Goal: Book appointment/travel/reservation

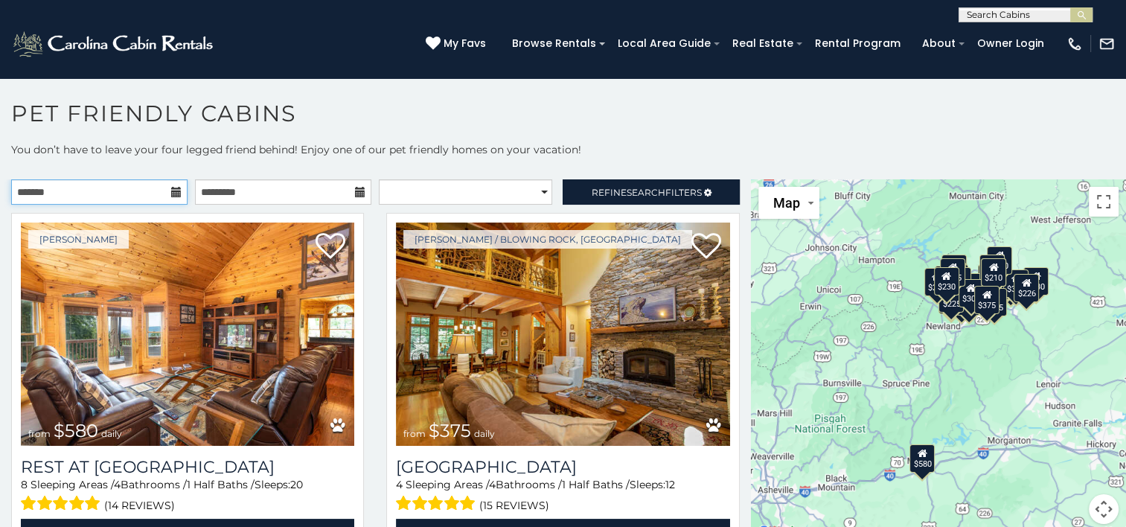
click at [86, 179] on input "text" at bounding box center [99, 191] width 176 height 25
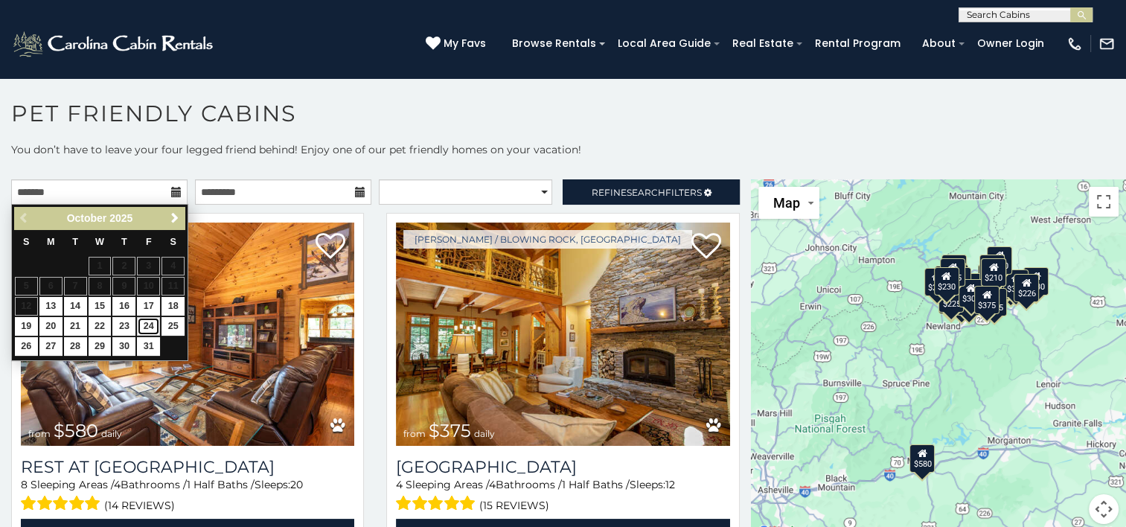
click at [143, 321] on link "24" at bounding box center [148, 326] width 23 height 19
type input "**********"
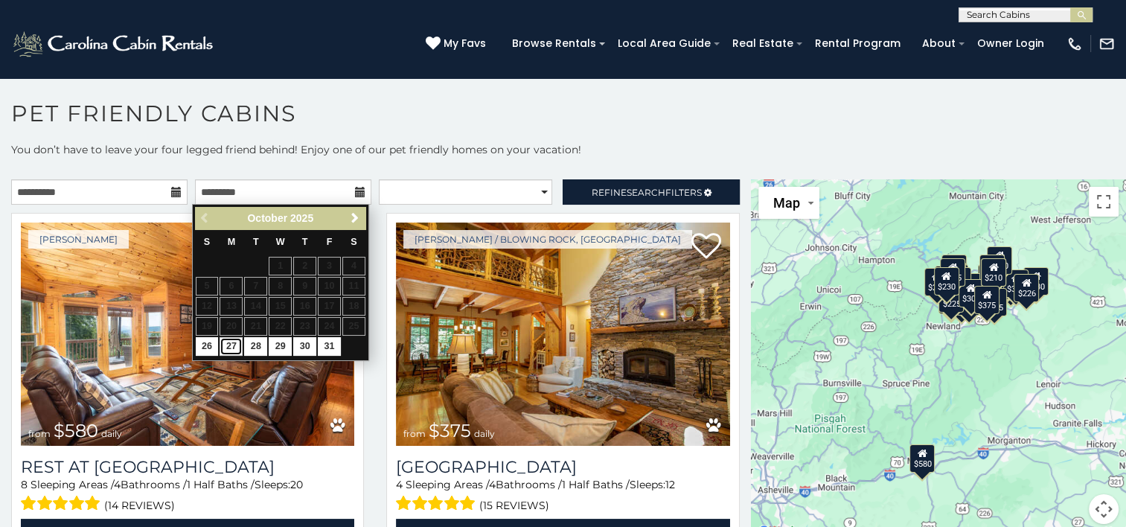
click at [235, 345] on link "27" at bounding box center [230, 346] width 23 height 19
type input "**********"
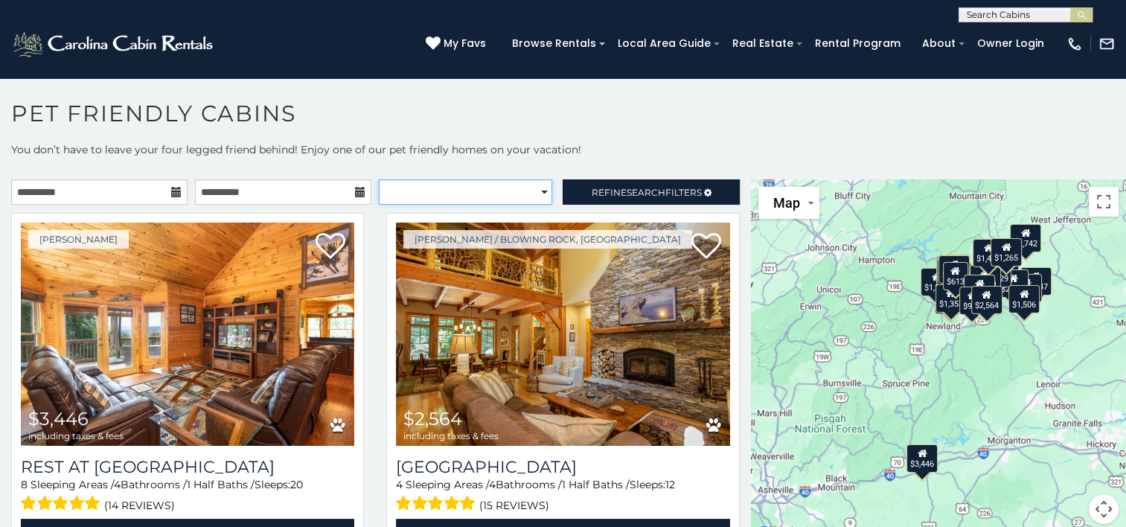
click at [521, 190] on select "**********" at bounding box center [465, 191] width 173 height 25
select select "*********"
click at [379, 179] on select "**********" at bounding box center [465, 191] width 173 height 25
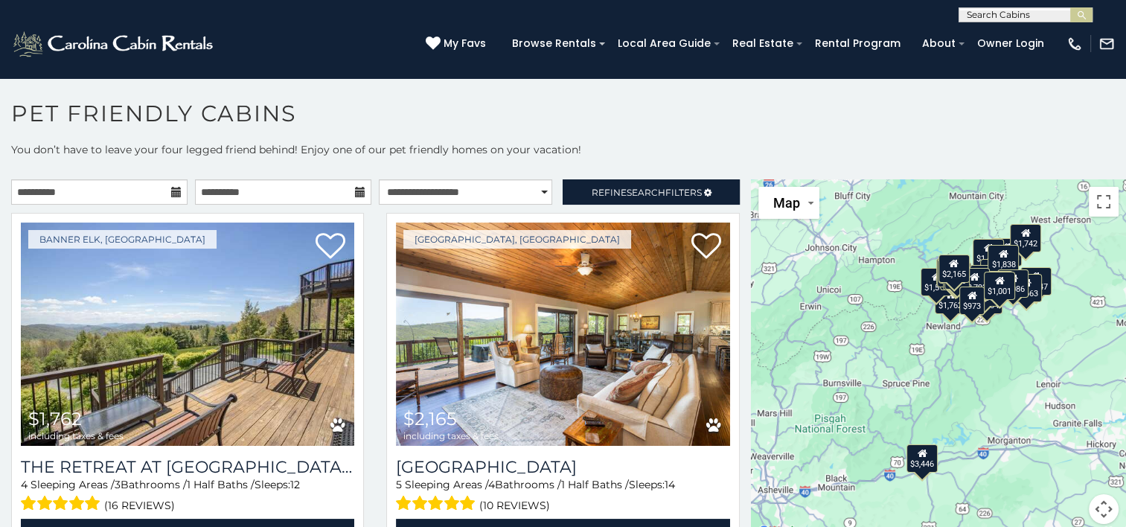
click at [963, 312] on div "$973" at bounding box center [971, 300] width 25 height 28
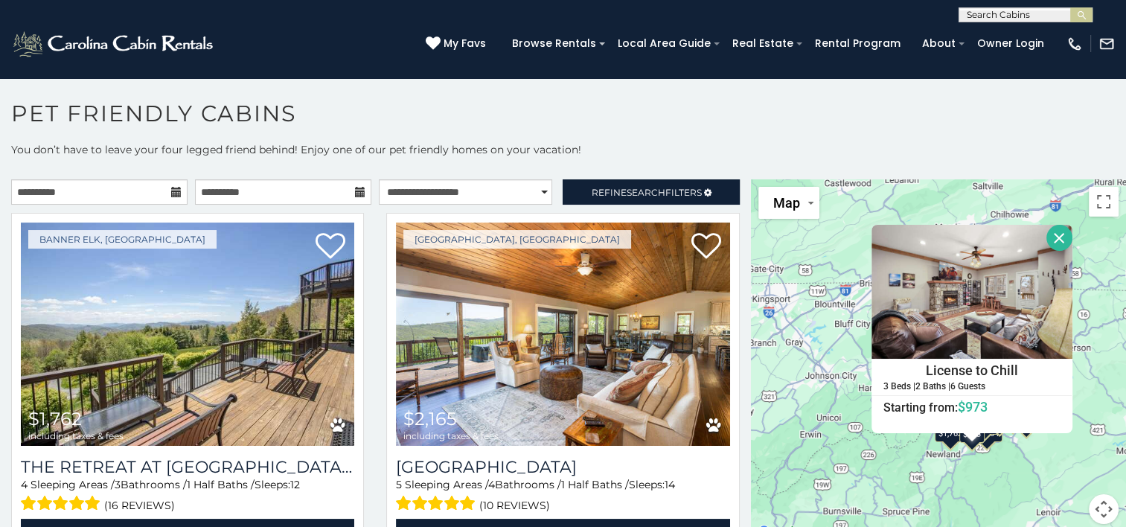
click at [1048, 235] on button "Close" at bounding box center [1059, 238] width 26 height 26
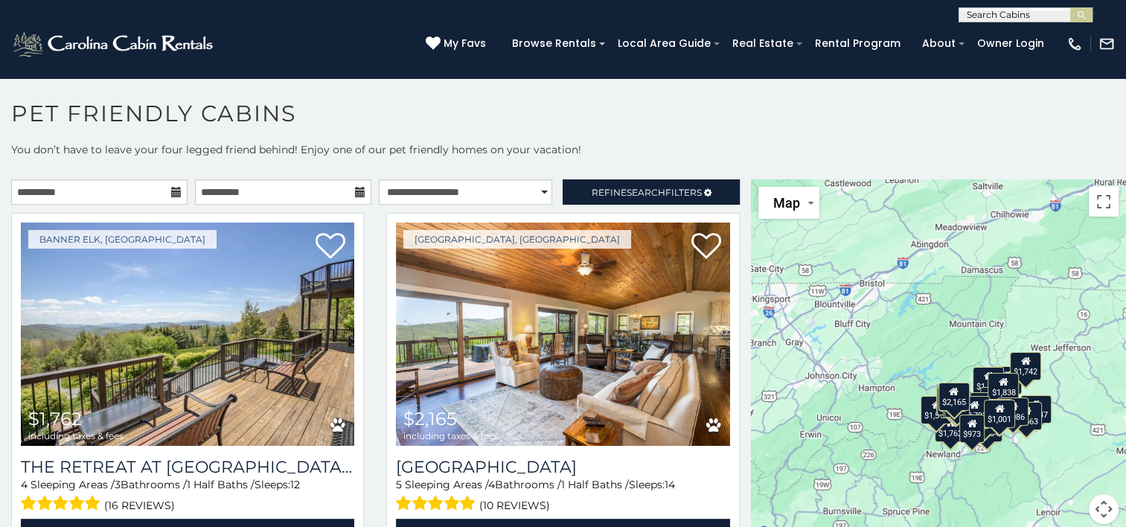
click at [1030, 424] on div "$1,663" at bounding box center [1025, 416] width 31 height 28
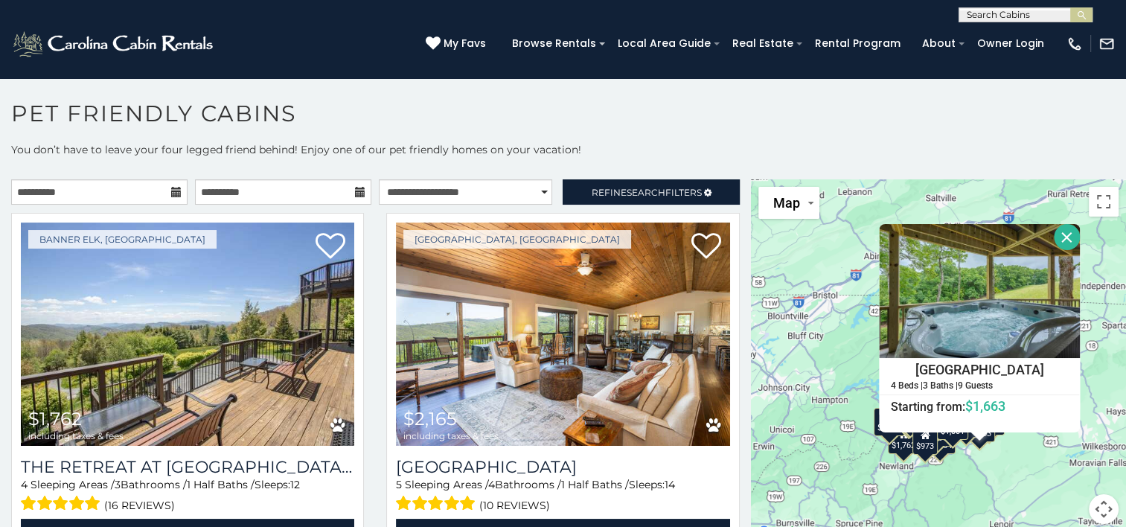
click at [1062, 233] on button "Close" at bounding box center [1066, 237] width 26 height 26
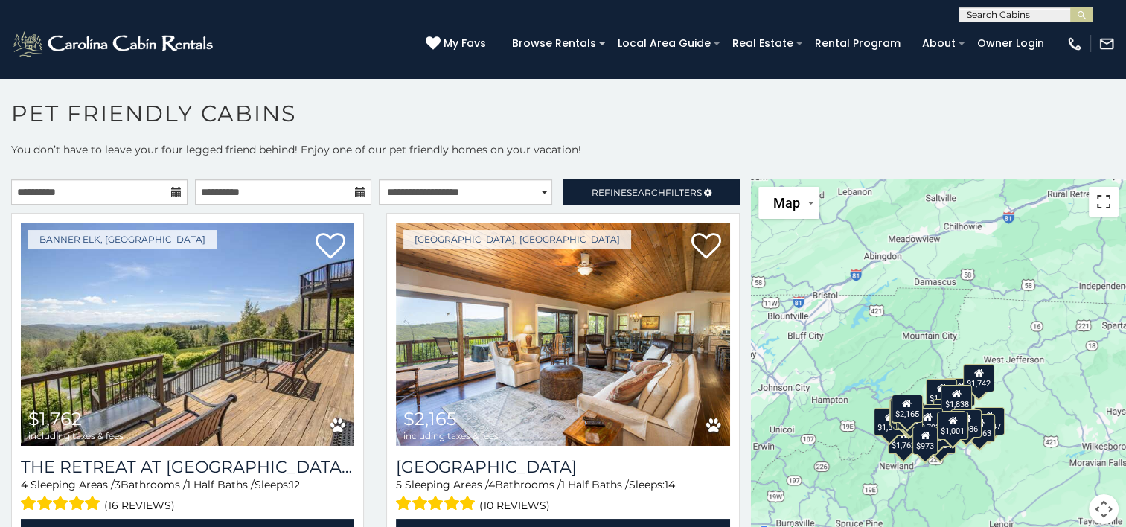
click at [1101, 208] on button "Toggle fullscreen view" at bounding box center [1103, 202] width 30 height 30
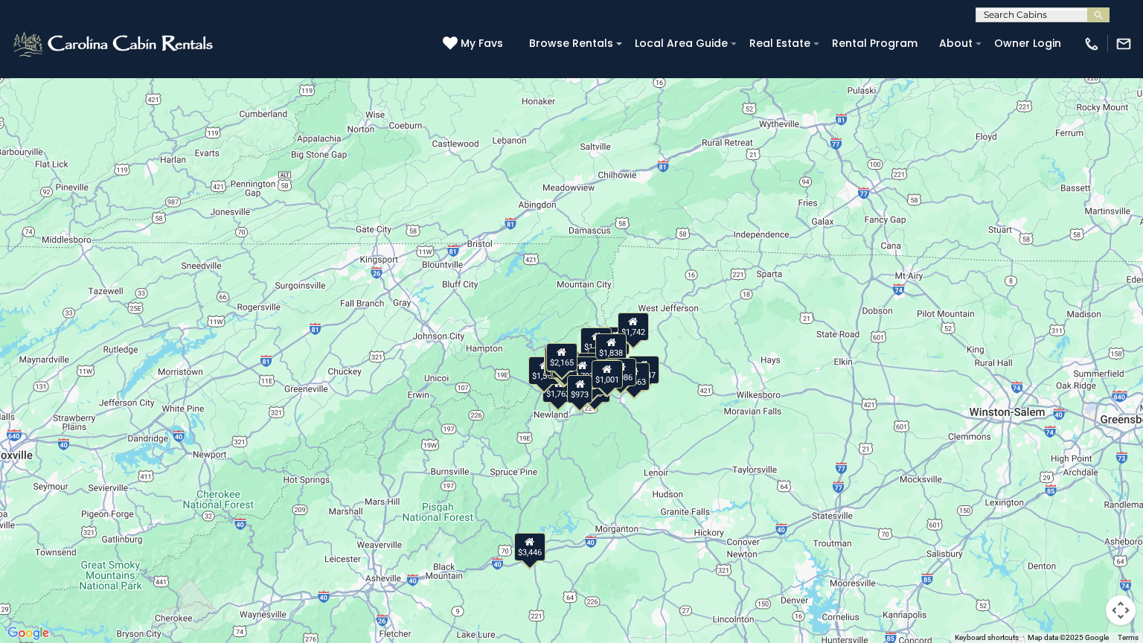
drag, startPoint x: 622, startPoint y: 426, endPoint x: 644, endPoint y: 400, distance: 33.7
click at [644, 400] on div "$1,762 $2,165 $2,564 $3,446 $5,247 $2,230 $2,297 $1,511 $1,663 $2,099 $1,099 $1…" at bounding box center [571, 321] width 1143 height 643
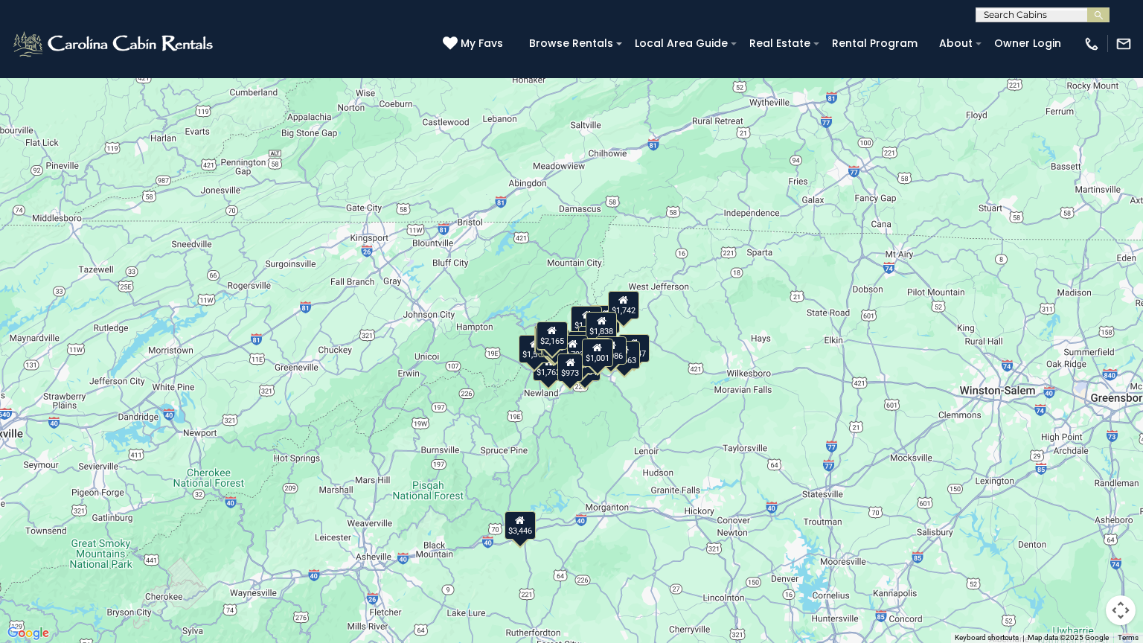
click at [631, 357] on div "$1,663" at bounding box center [624, 355] width 31 height 28
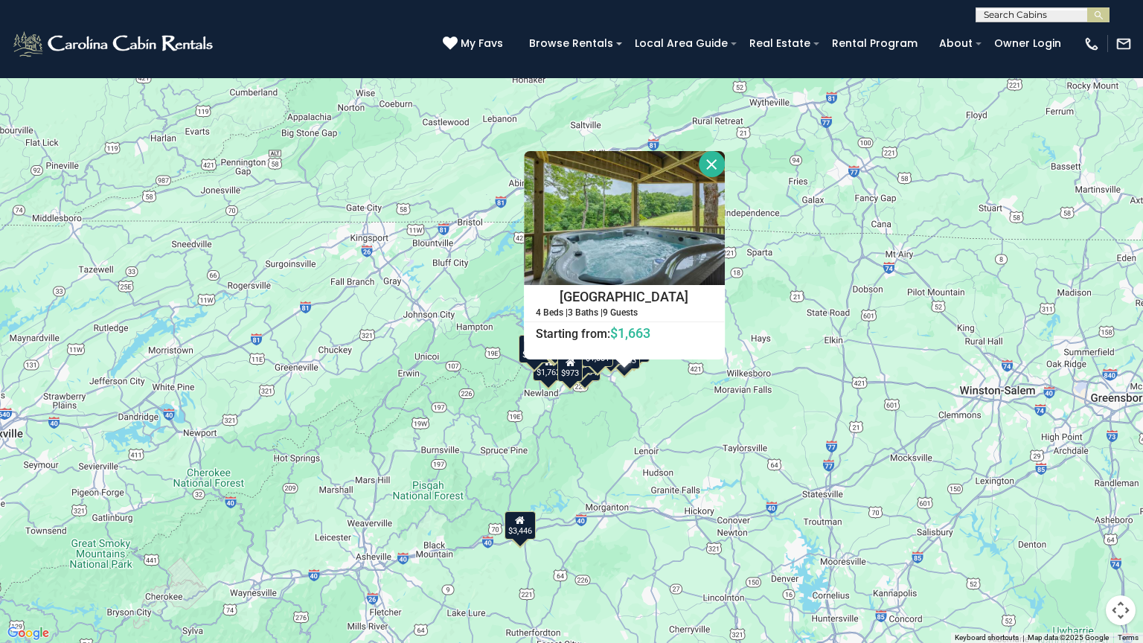
click at [619, 372] on div "$1,762 $2,165 $2,564 $3,446 $5,247 $2,230 $2,297 $1,511 $1,663 $2,099 $1,099 $1…" at bounding box center [571, 321] width 1143 height 643
click at [636, 370] on div "$1,762 $2,165 $2,564 $3,446 $5,247 $2,230 $2,297 $1,511 $1,663 $2,099 $1,099 $1…" at bounding box center [571, 321] width 1143 height 643
click at [609, 366] on div "$1,663" at bounding box center [624, 355] width 31 height 28
click at [707, 161] on button "Close" at bounding box center [712, 164] width 26 height 26
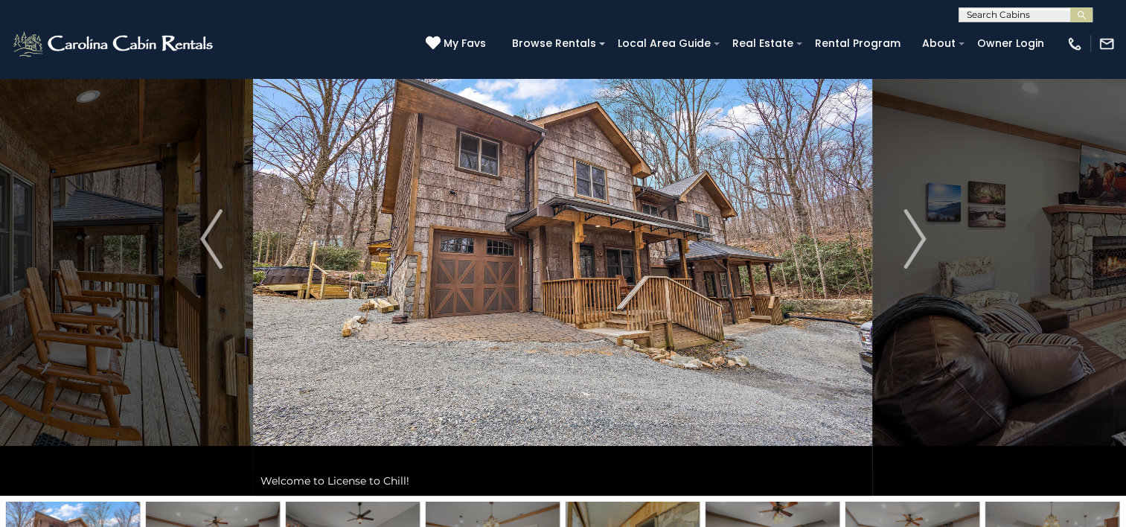
scroll to position [94, 0]
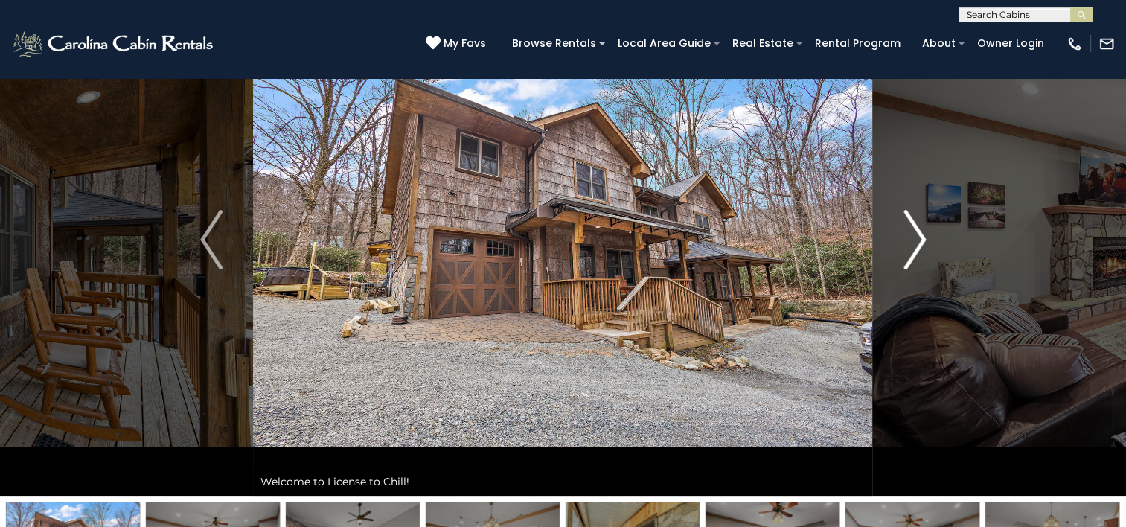
click at [912, 251] on img "Next" at bounding box center [914, 240] width 22 height 60
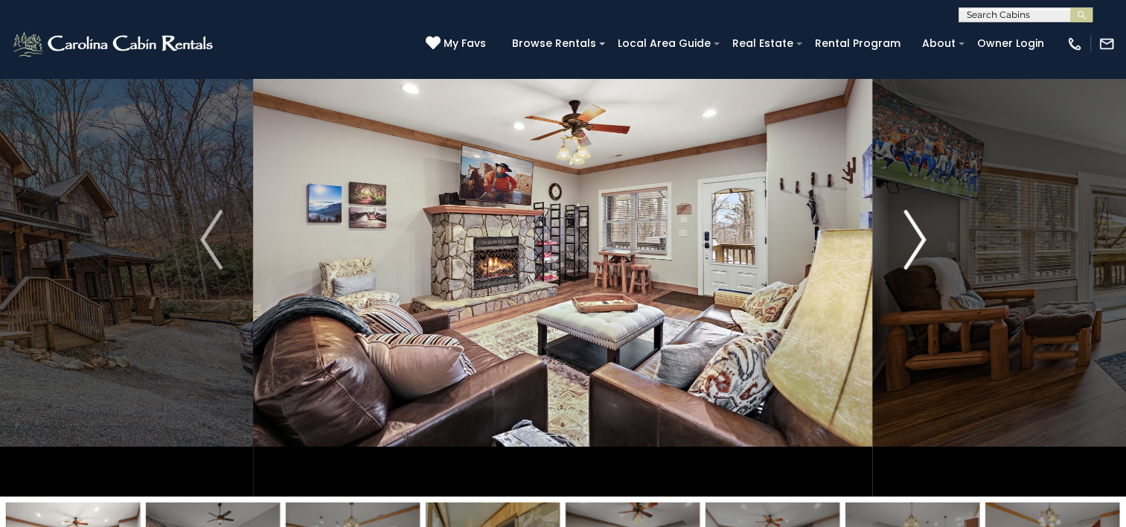
click at [912, 251] on img "Next" at bounding box center [914, 240] width 22 height 60
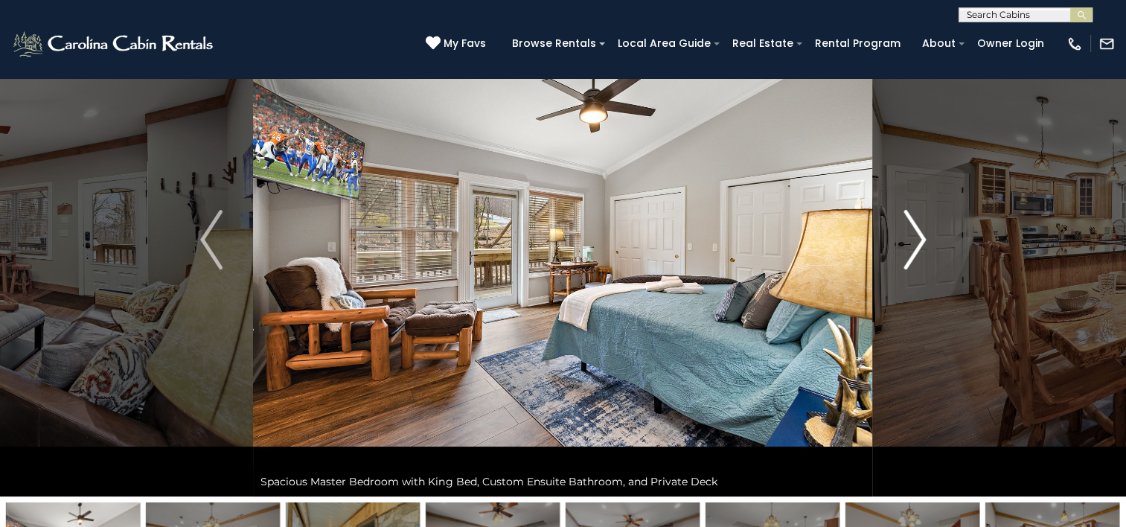
click at [912, 251] on img "Next" at bounding box center [914, 240] width 22 height 60
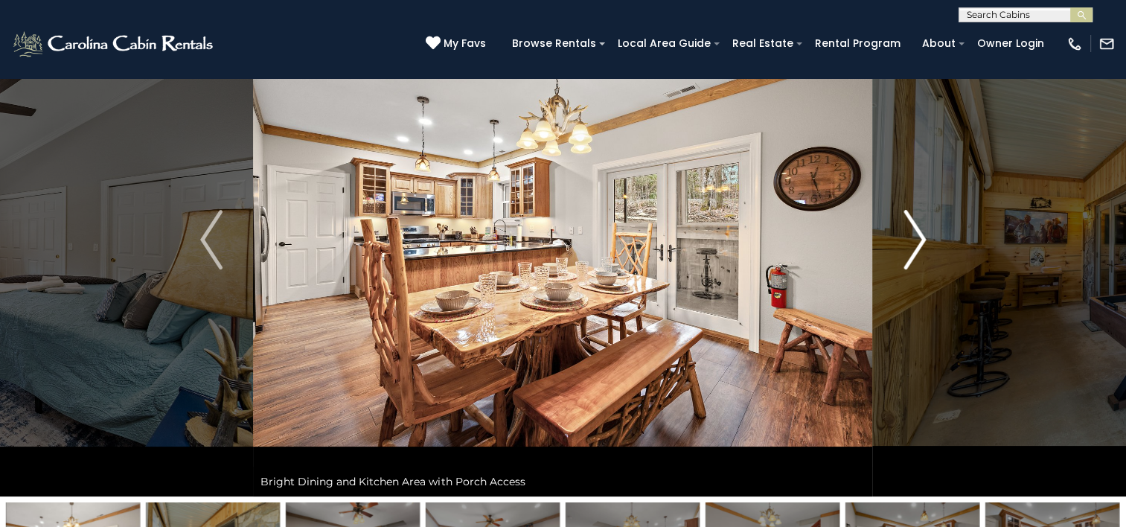
click at [912, 251] on img "Next" at bounding box center [914, 240] width 22 height 60
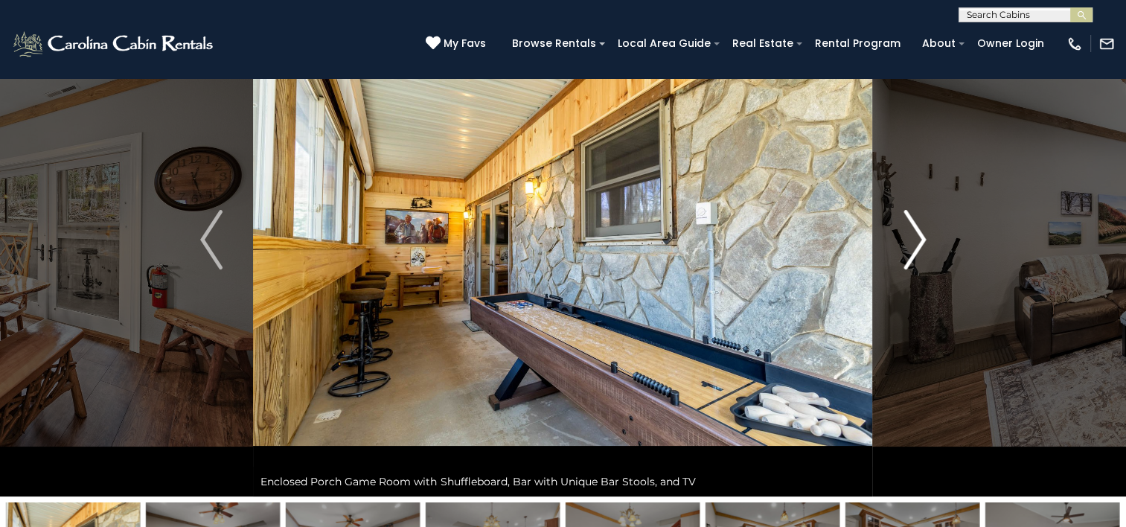
click at [912, 251] on img "Next" at bounding box center [914, 240] width 22 height 60
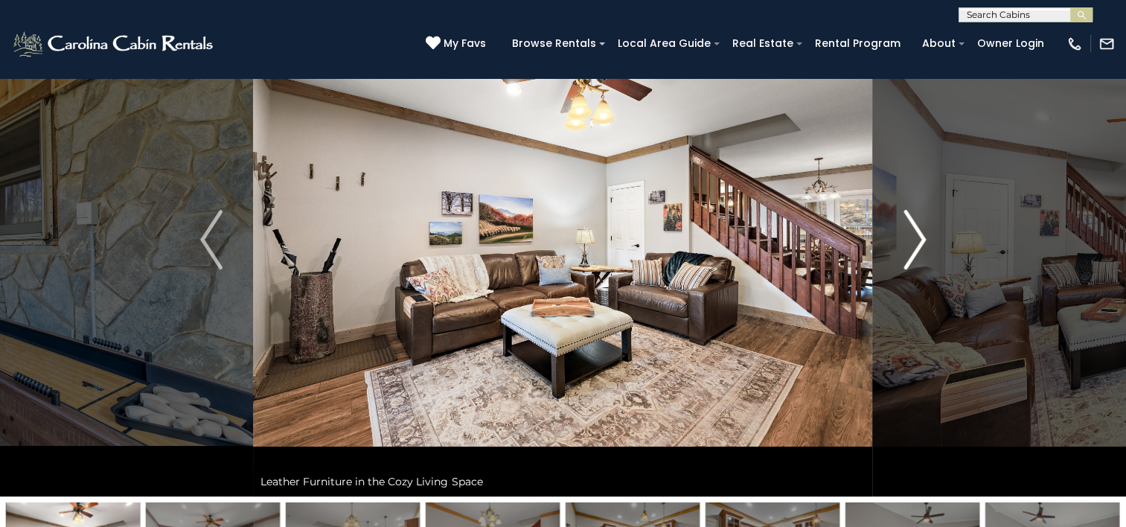
click at [912, 251] on img "Next" at bounding box center [914, 240] width 22 height 60
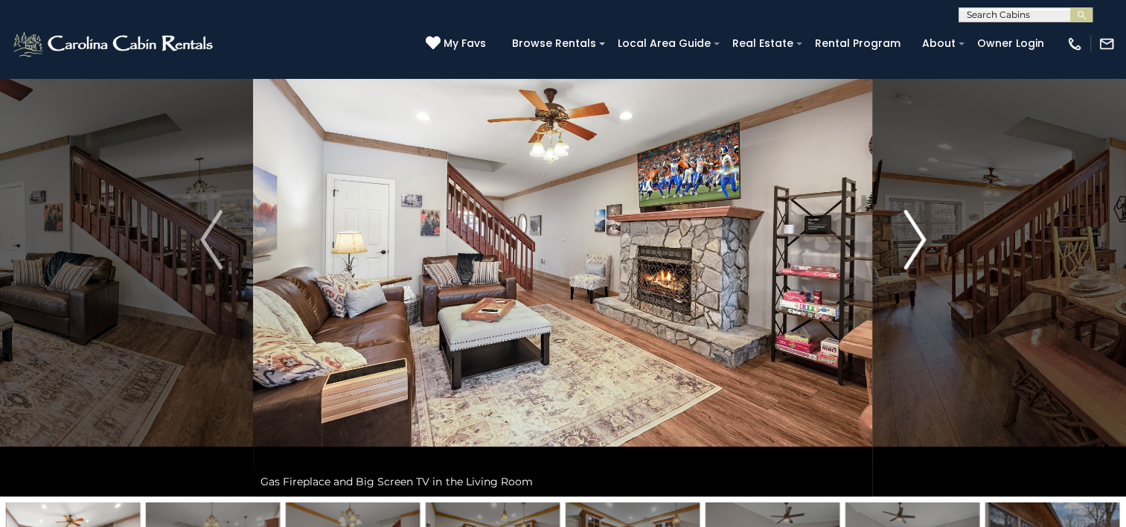
click at [912, 251] on img "Next" at bounding box center [914, 240] width 22 height 60
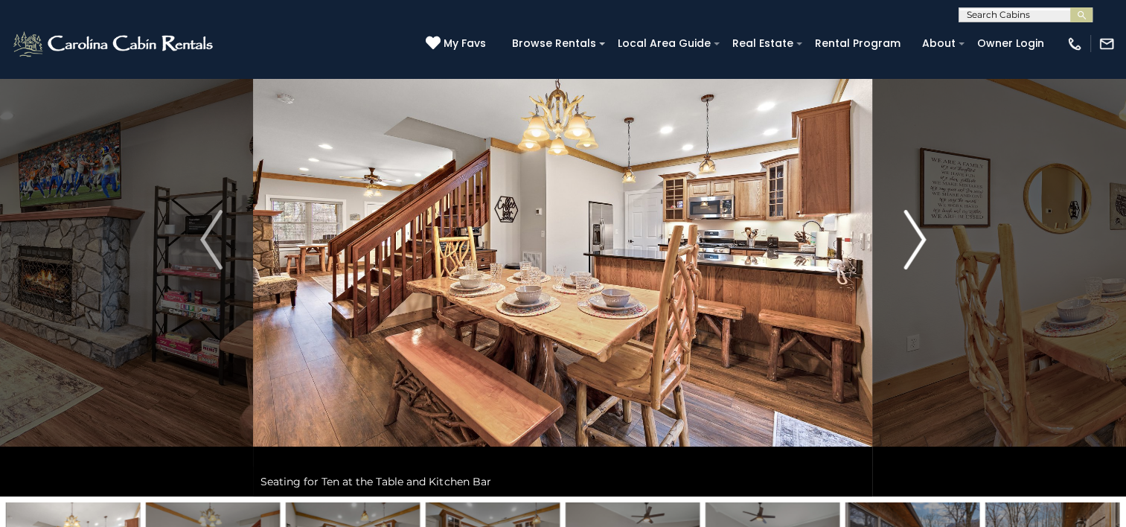
click at [912, 251] on img "Next" at bounding box center [914, 240] width 22 height 60
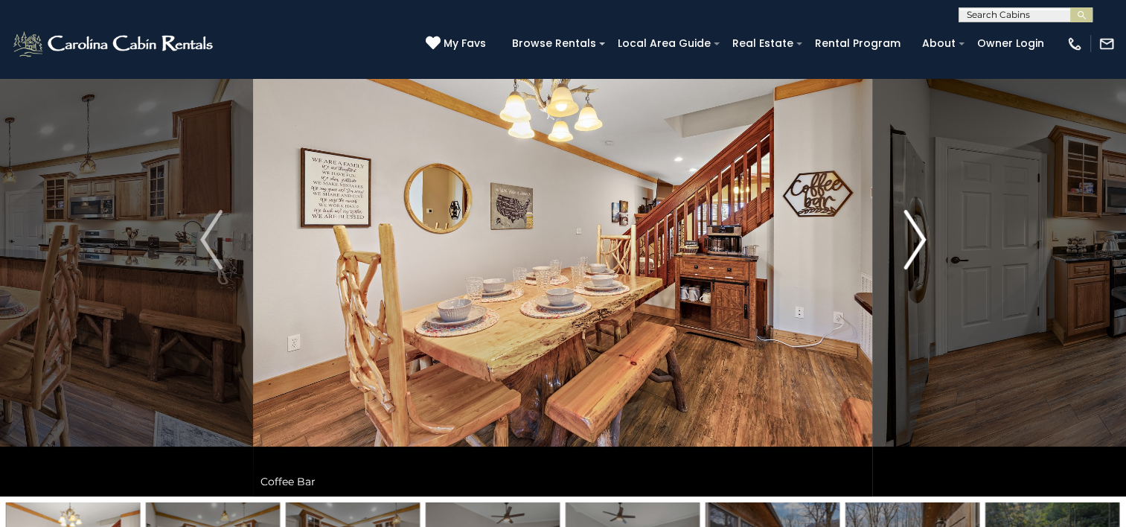
click at [912, 251] on img "Next" at bounding box center [914, 240] width 22 height 60
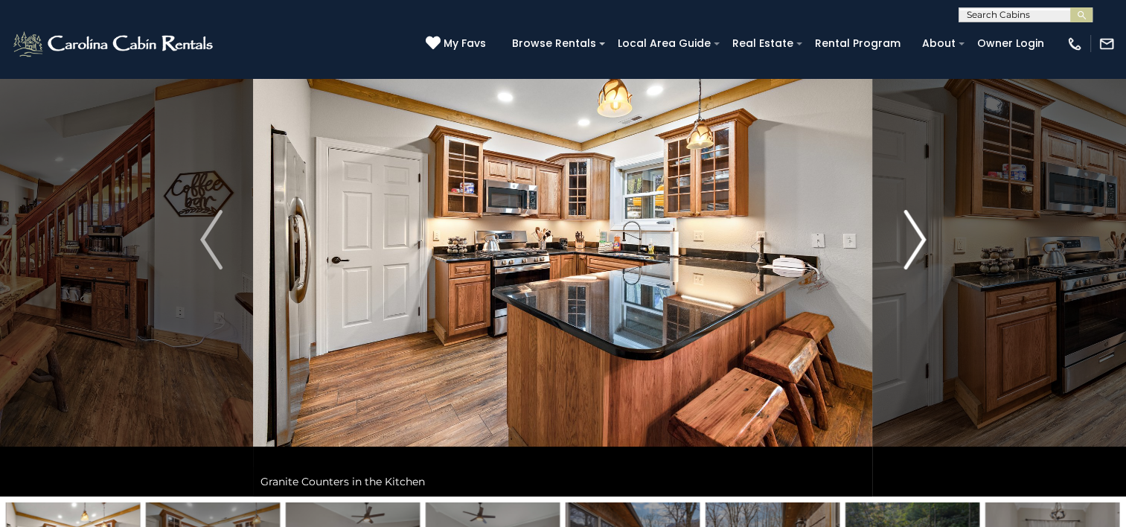
click at [912, 251] on img "Next" at bounding box center [914, 240] width 22 height 60
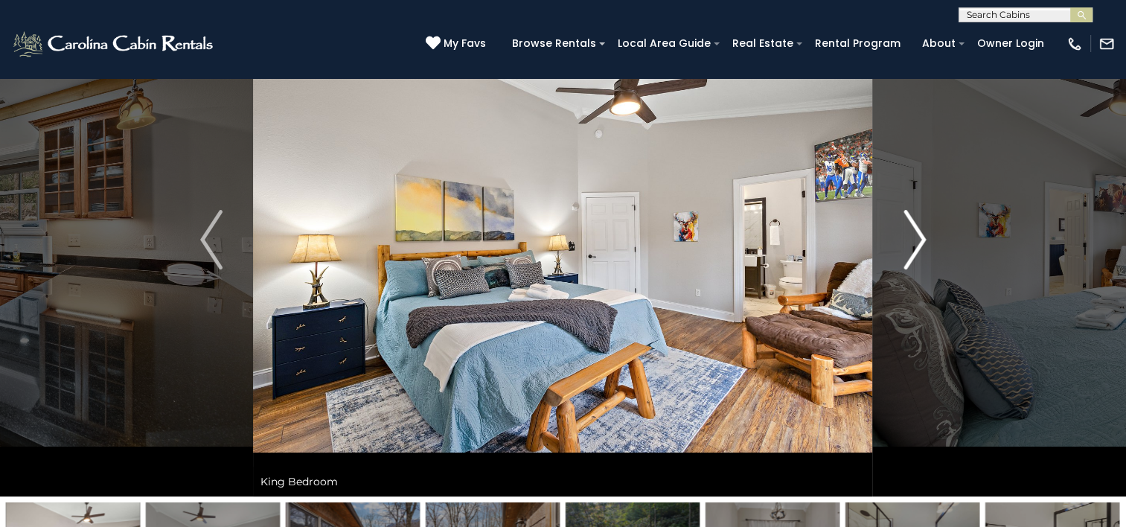
click at [912, 251] on img "Next" at bounding box center [914, 240] width 22 height 60
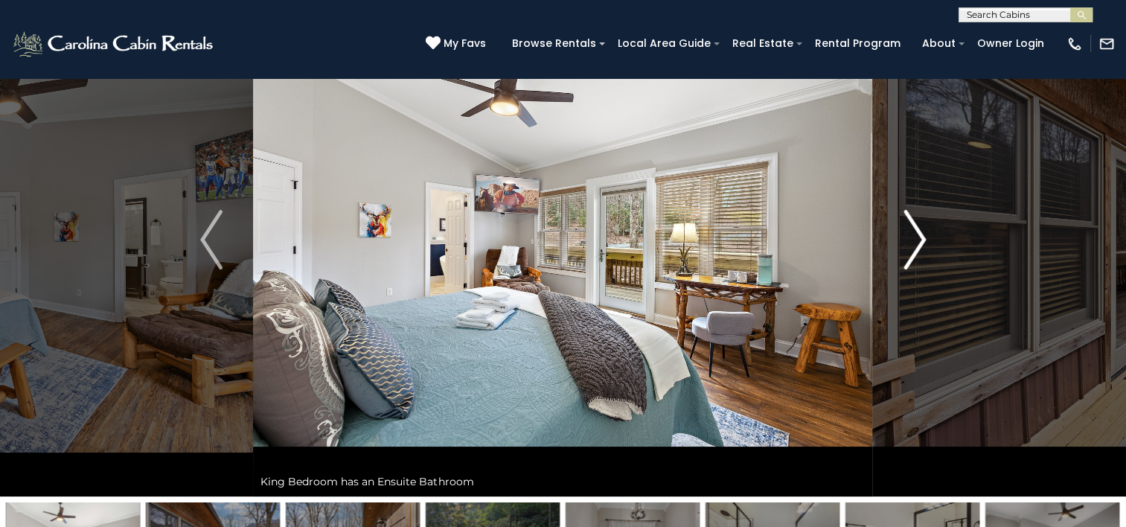
click at [912, 251] on img "Next" at bounding box center [914, 240] width 22 height 60
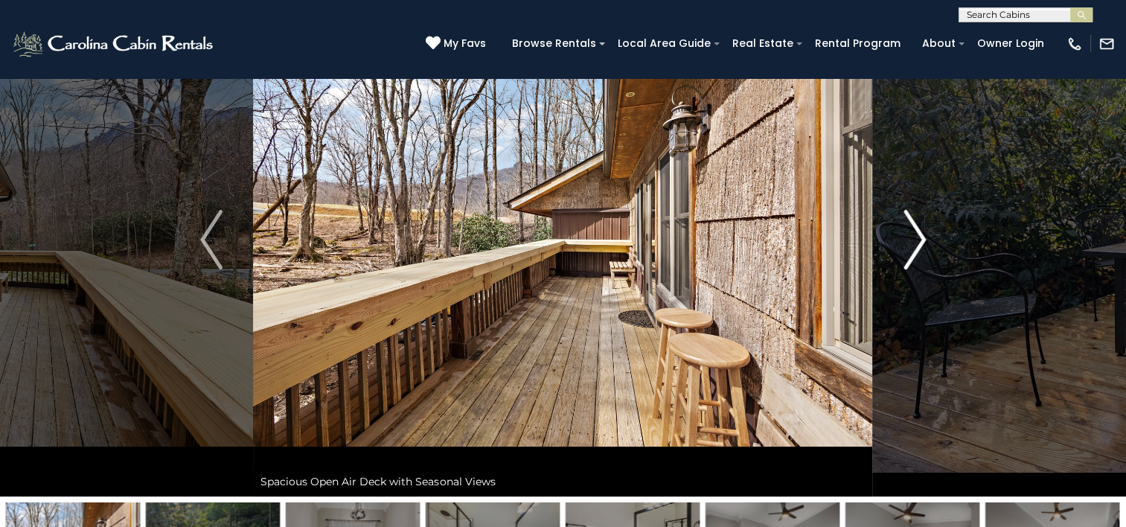
click at [912, 251] on img "Next" at bounding box center [914, 240] width 22 height 60
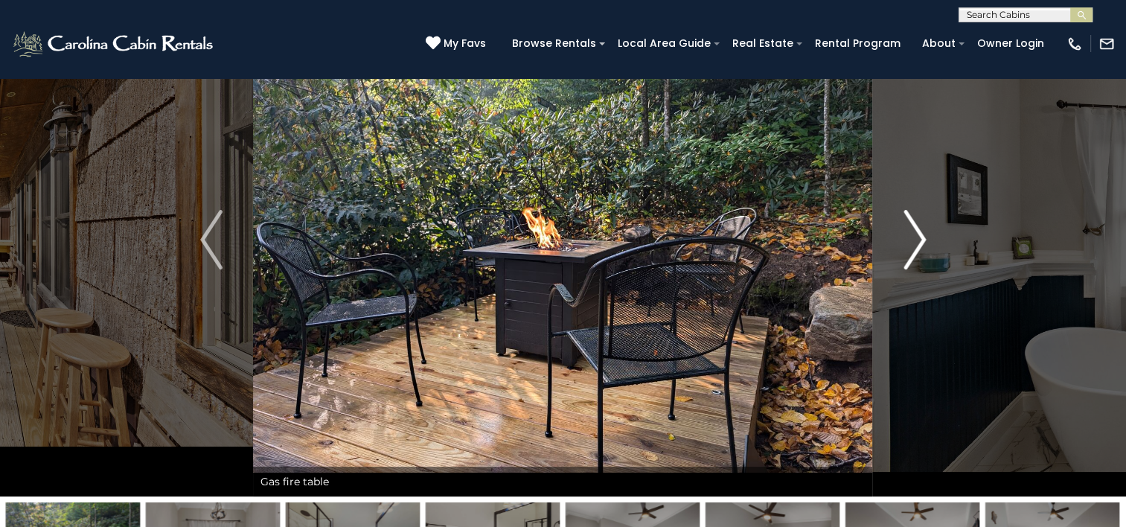
click at [912, 251] on img "Next" at bounding box center [914, 240] width 22 height 60
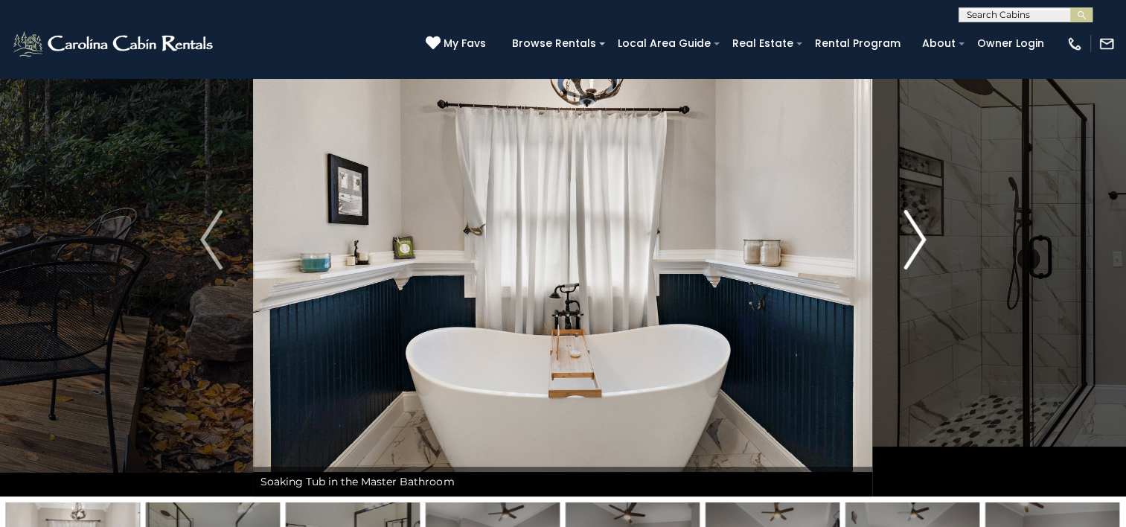
click at [912, 251] on img "Next" at bounding box center [914, 240] width 22 height 60
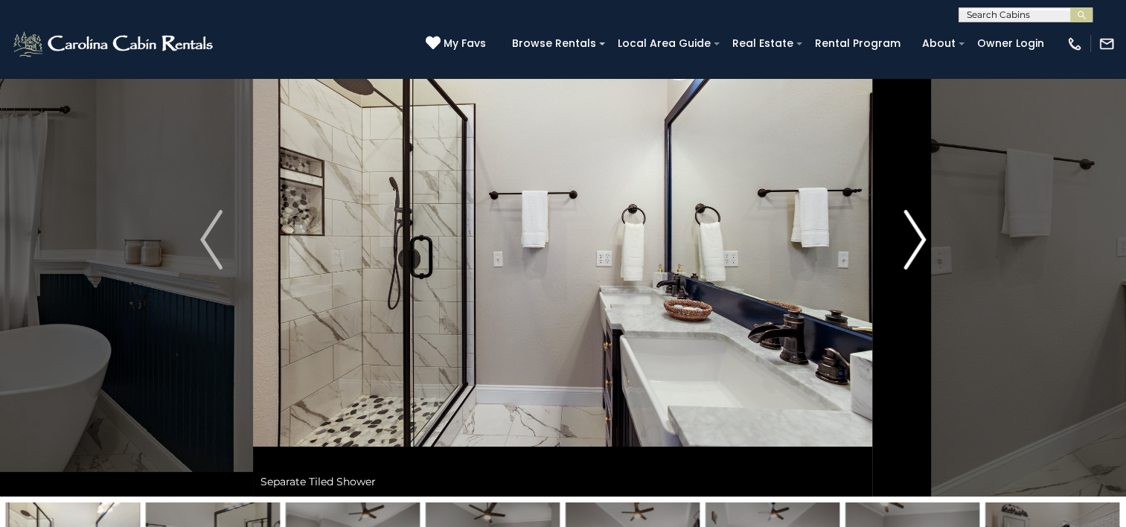
click at [906, 220] on img "Next" at bounding box center [914, 240] width 22 height 60
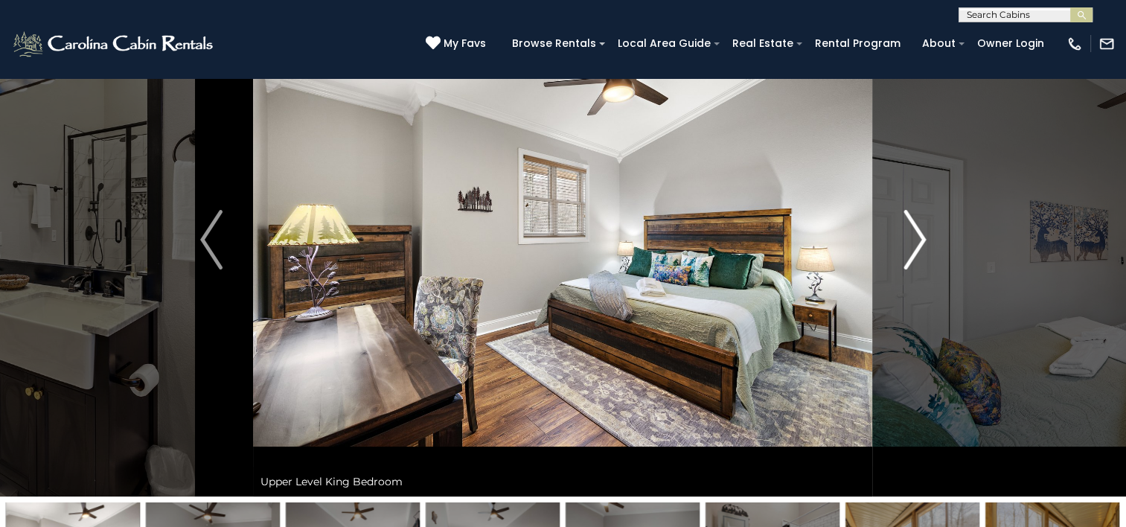
click at [906, 220] on img "Next" at bounding box center [914, 240] width 22 height 60
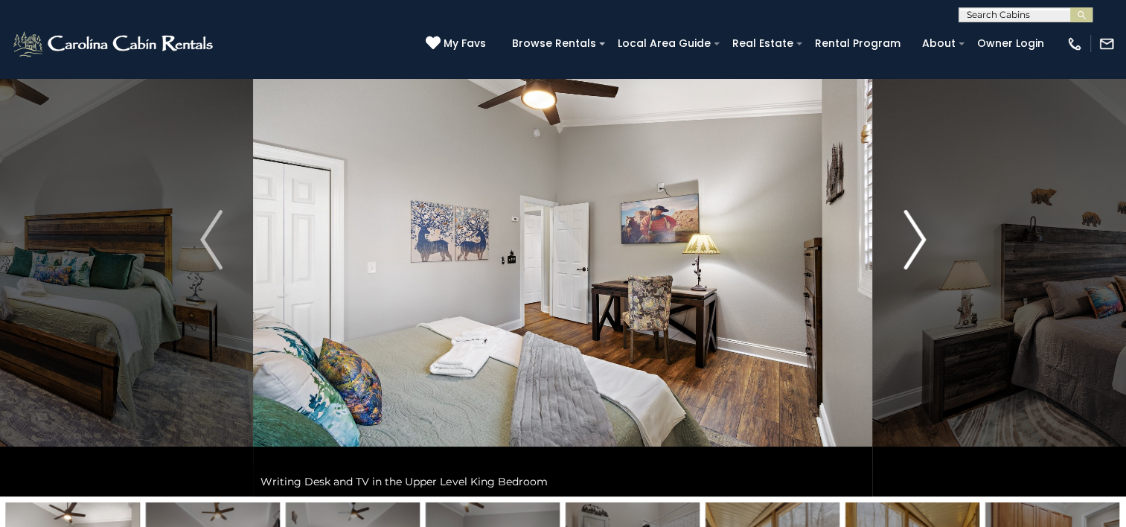
click at [906, 220] on img "Next" at bounding box center [914, 240] width 22 height 60
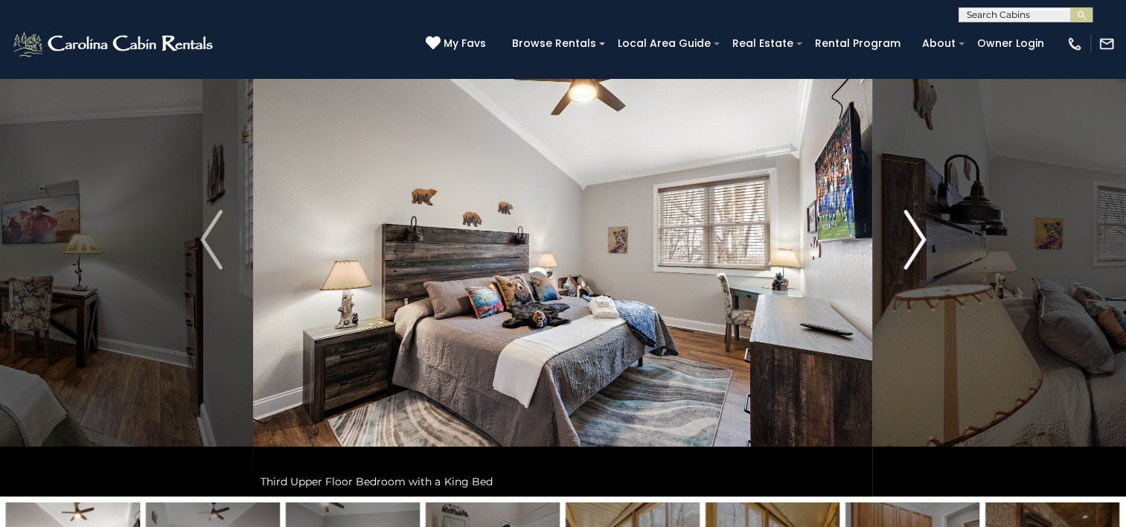
click at [906, 220] on img "Next" at bounding box center [914, 240] width 22 height 60
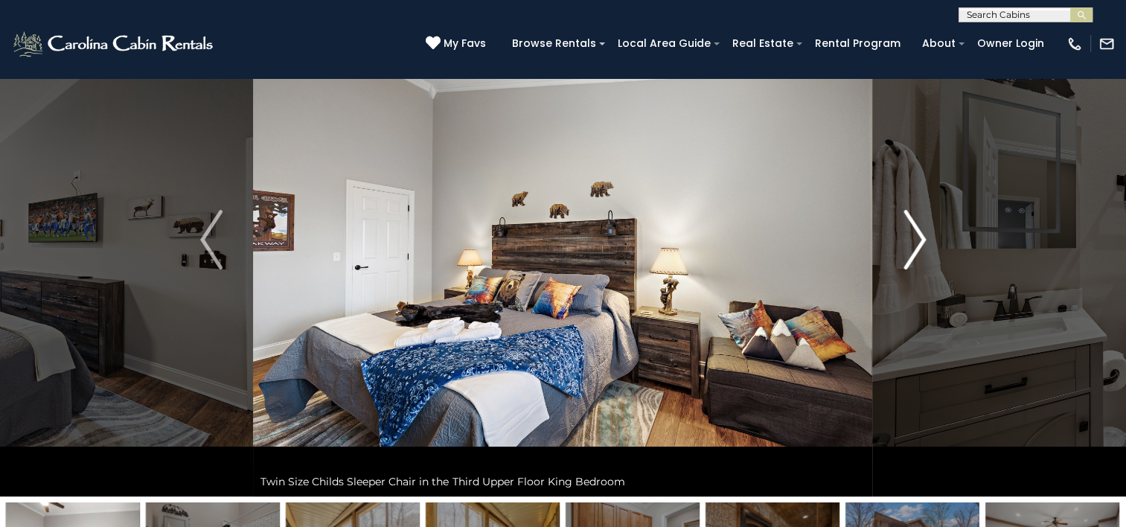
click at [906, 220] on img "Next" at bounding box center [914, 240] width 22 height 60
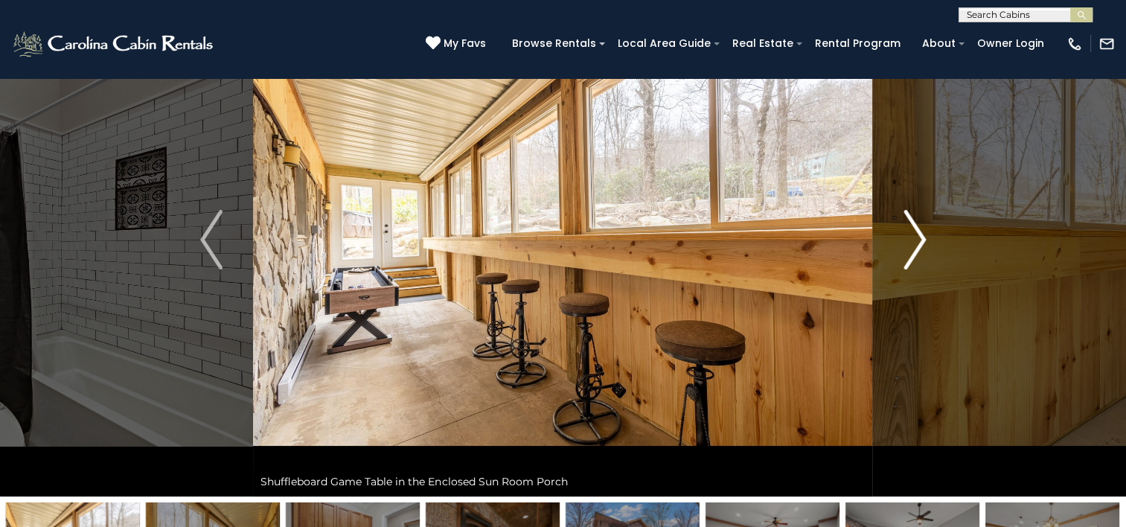
click at [906, 220] on img "Next" at bounding box center [914, 240] width 22 height 60
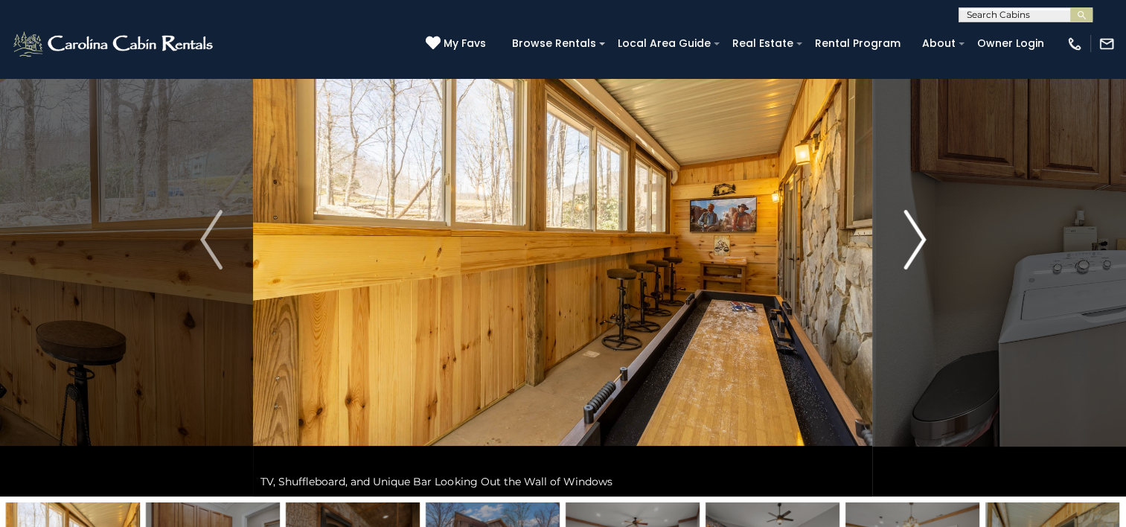
click at [906, 220] on img "Next" at bounding box center [914, 240] width 22 height 60
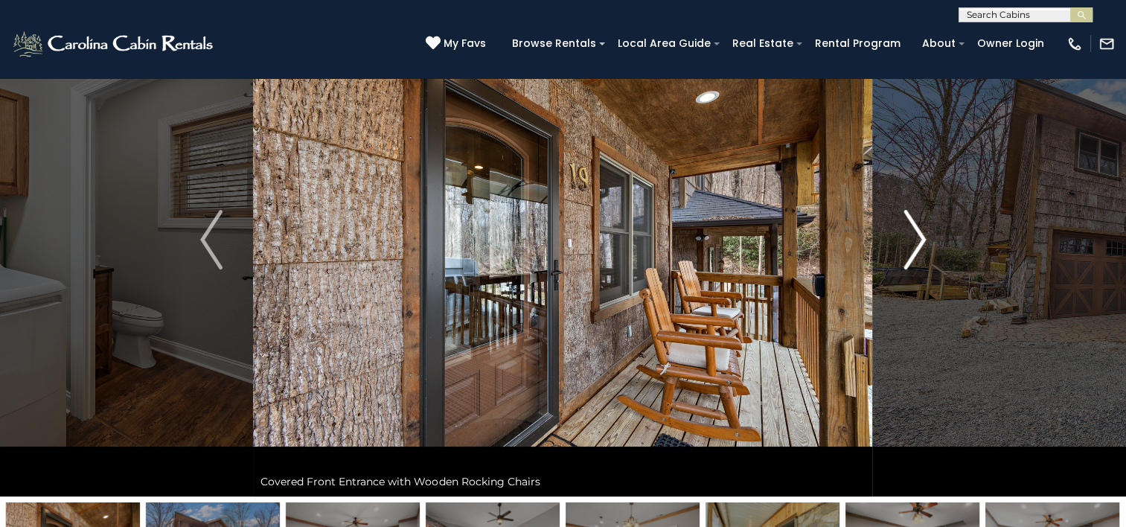
click at [906, 220] on img "Next" at bounding box center [914, 240] width 22 height 60
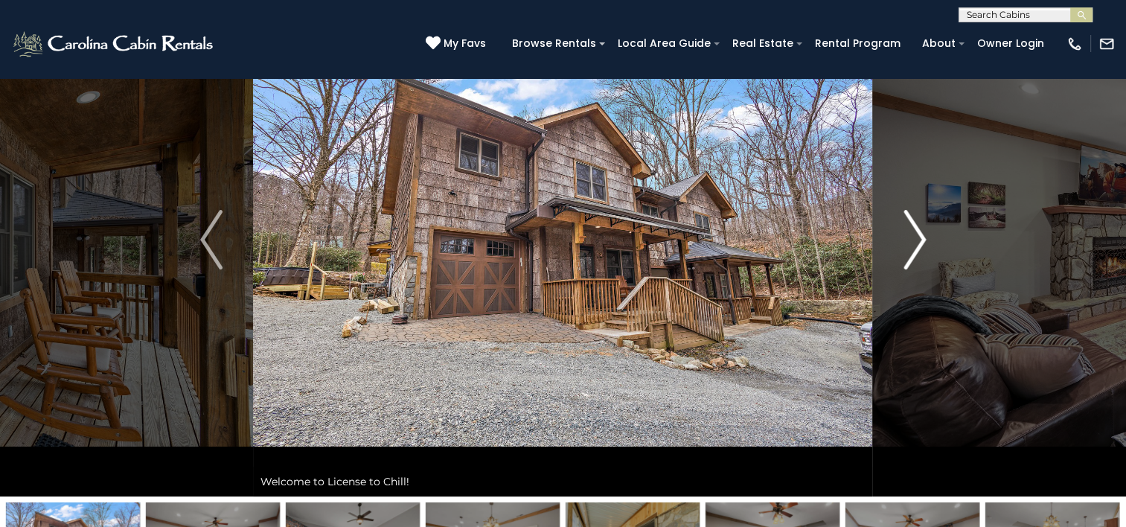
click at [906, 220] on img "Next" at bounding box center [914, 240] width 22 height 60
